Goal: Transaction & Acquisition: Purchase product/service

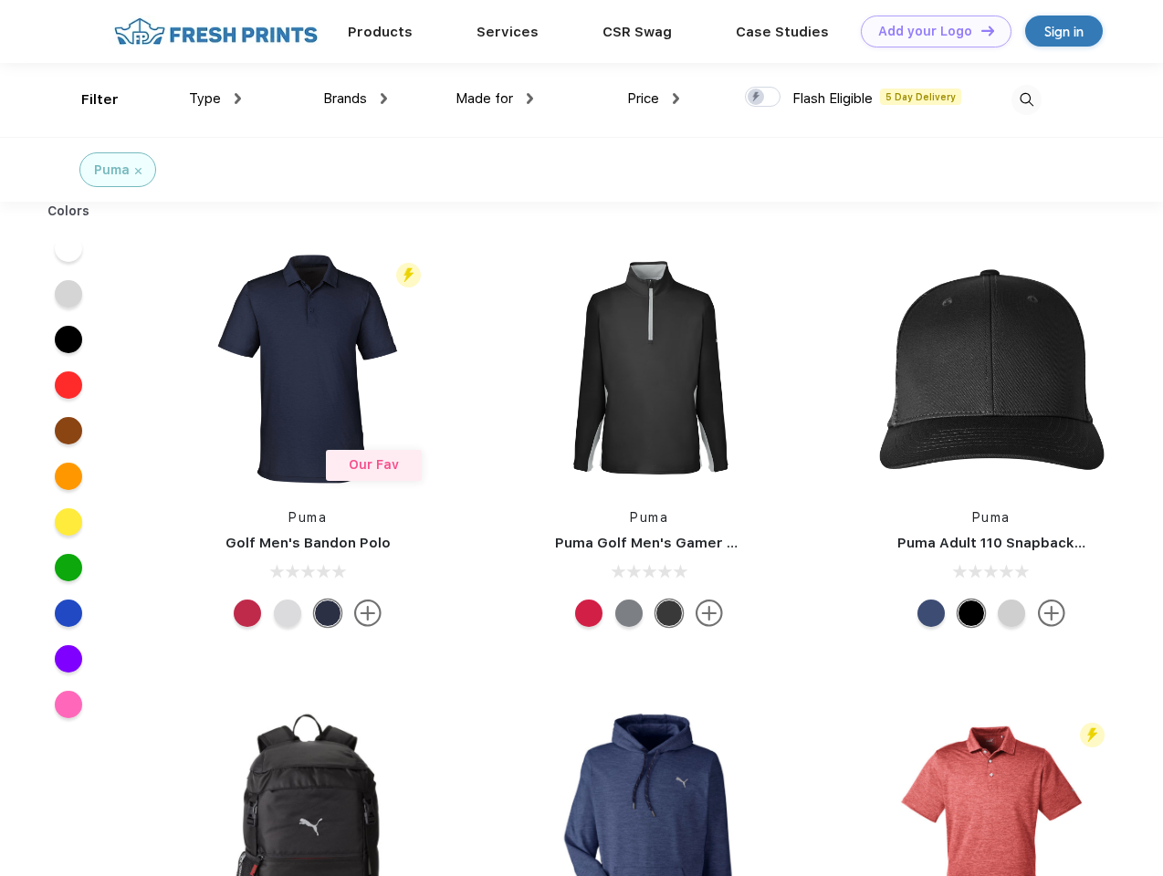
click at [929, 31] on link "Add your Logo Design Tool" at bounding box center [936, 32] width 151 height 32
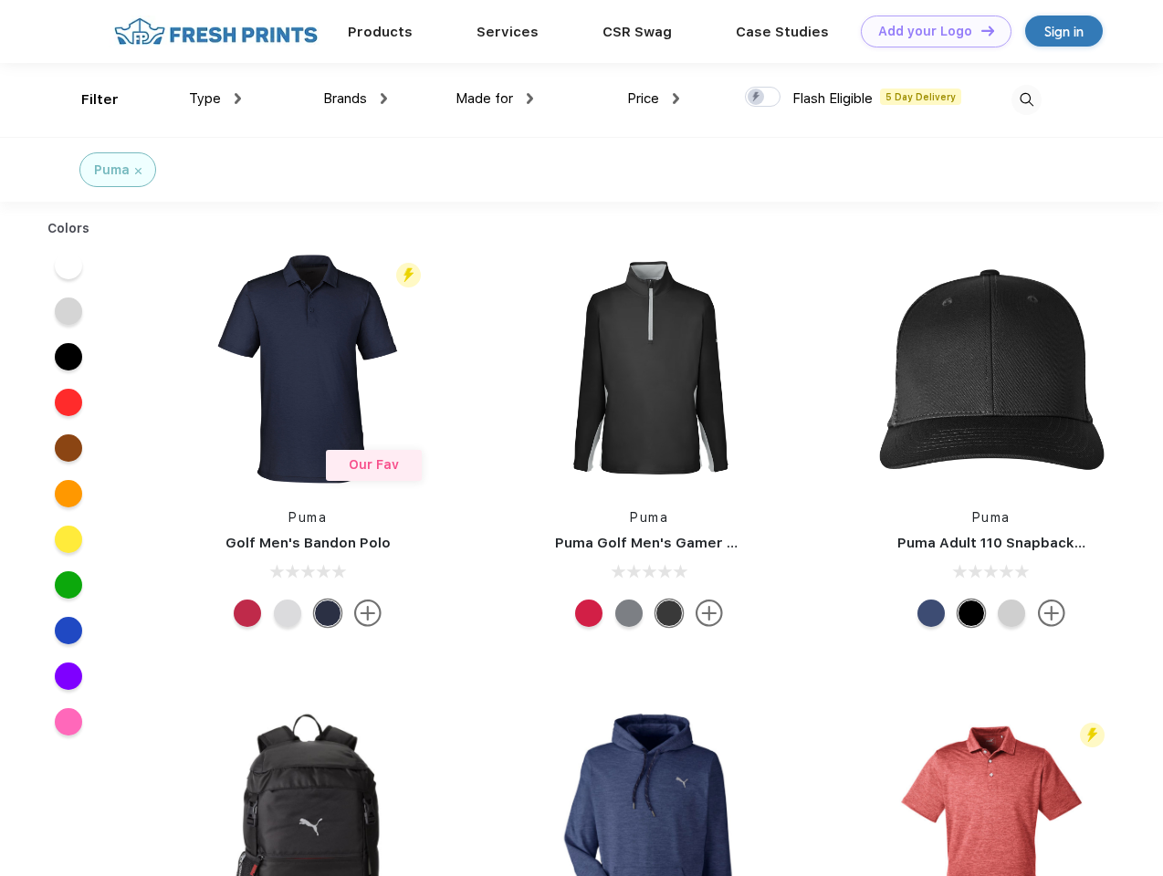
click at [0, 0] on div "Design Tool" at bounding box center [0, 0] width 0 height 0
click at [979, 30] on link "Add your Logo Design Tool" at bounding box center [936, 32] width 151 height 32
click at [88, 99] on div "Filter" at bounding box center [99, 99] width 37 height 21
click at [215, 99] on span "Type" at bounding box center [205, 98] width 32 height 16
click at [355, 99] on span "Brands" at bounding box center [345, 98] width 44 height 16
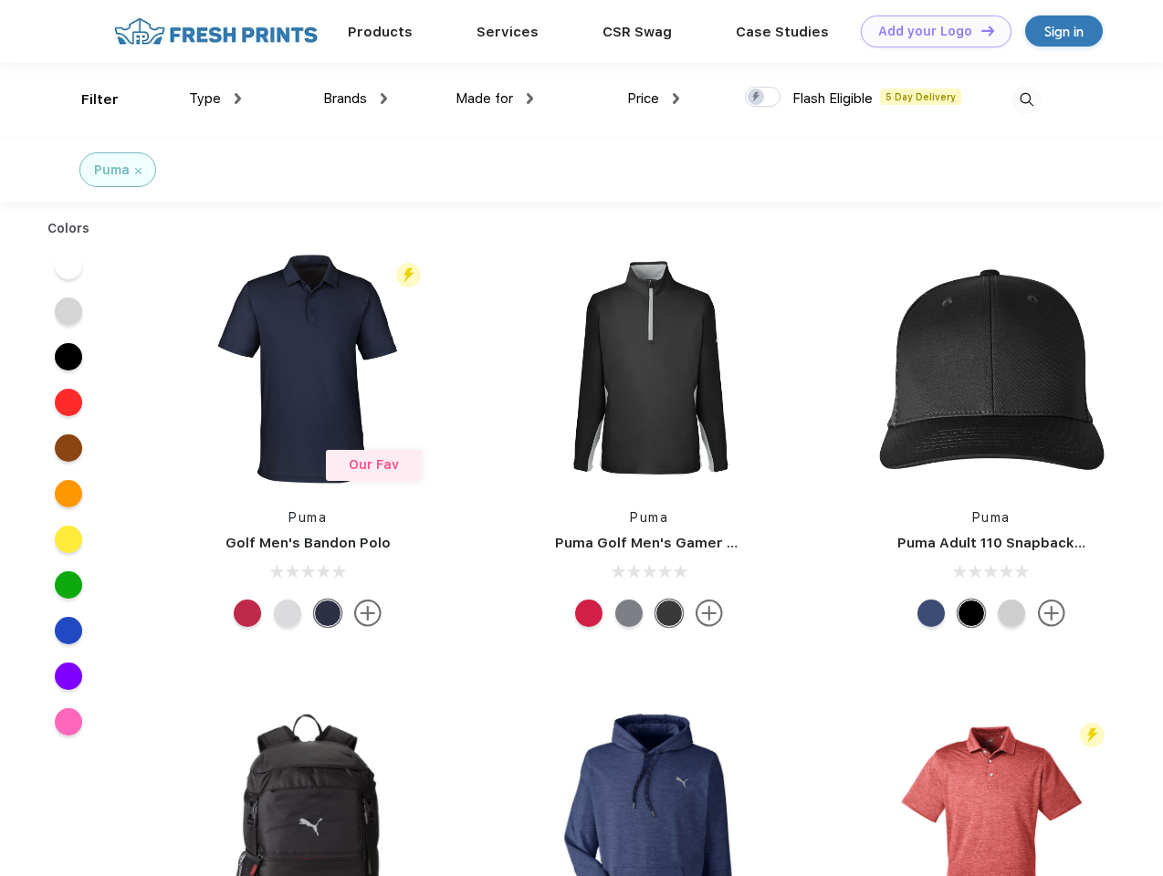
click at [495, 99] on span "Made for" at bounding box center [484, 98] width 58 height 16
click at [654, 99] on span "Price" at bounding box center [643, 98] width 32 height 16
click at [763, 98] on div at bounding box center [763, 97] width 36 height 20
click at [757, 98] on input "checkbox" at bounding box center [751, 92] width 12 height 12
click at [1026, 99] on img at bounding box center [1026, 100] width 30 height 30
